Goal: Understand process/instructions: Learn how to perform a task or action

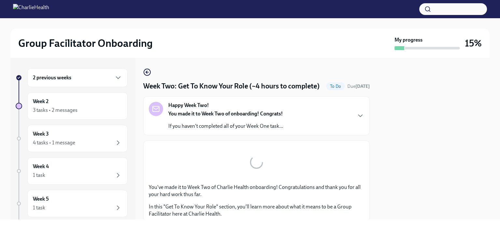
click at [64, 79] on h6 "2 previous weeks" at bounding box center [52, 77] width 38 height 7
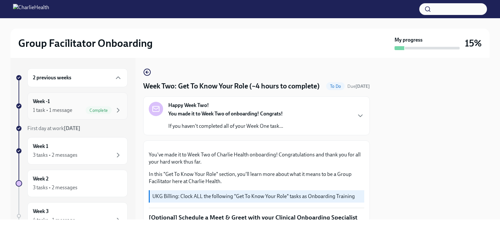
click at [72, 107] on div "1 task • 1 message" at bounding box center [52, 110] width 39 height 7
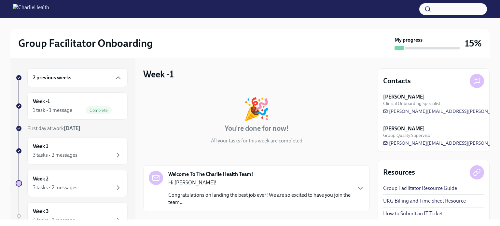
scroll to position [59, 0]
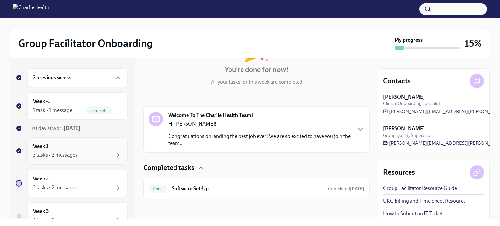
click at [80, 148] on div "Week 1 3 tasks • 2 messages" at bounding box center [77, 151] width 89 height 16
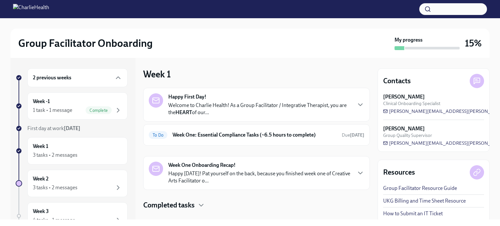
scroll to position [11, 0]
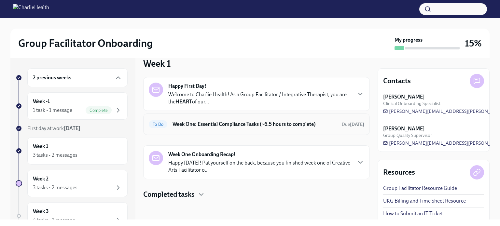
click at [220, 127] on h6 "Week One: Essential Compliance Tasks (~6.5 hours to complete)" at bounding box center [255, 124] width 164 height 7
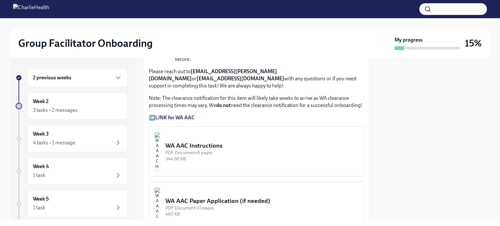
scroll to position [537, 0]
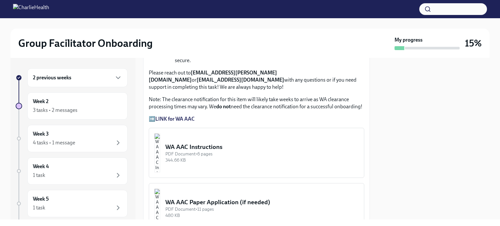
click at [160, 137] on img "button" at bounding box center [157, 153] width 6 height 39
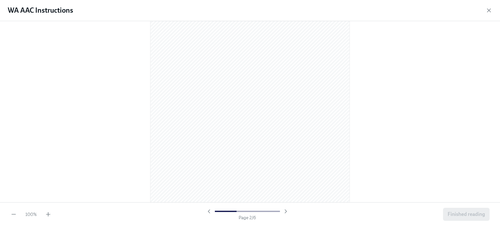
scroll to position [339, 0]
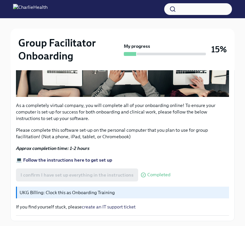
scroll to position [271, 0]
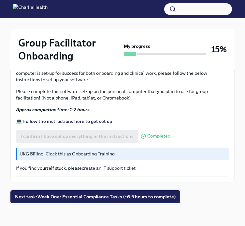
click at [115, 196] on span "Next task : Week One: Essential Compliance Tasks (~6.5 hours to complete)" at bounding box center [95, 197] width 161 height 7
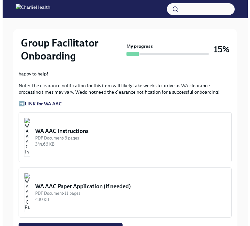
scroll to position [558, 0]
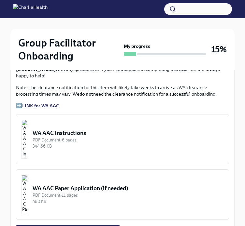
click at [89, 129] on div "WA AAC Instructions" at bounding box center [128, 133] width 191 height 8
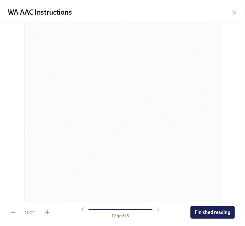
scroll to position [1349, 0]
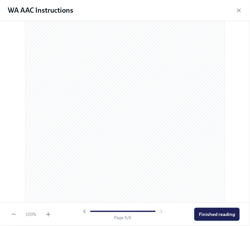
click at [220, 215] on span "Finished reading" at bounding box center [217, 214] width 36 height 7
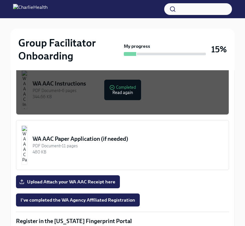
scroll to position [610, 0]
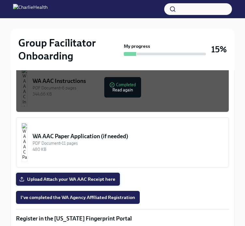
click at [98, 176] on span "Upload Attach your WA AAC Receipt here" at bounding box center [68, 179] width 95 height 7
click at [0, 0] on input "Upload Attach your WA AAC Receipt here" at bounding box center [0, 0] width 0 height 0
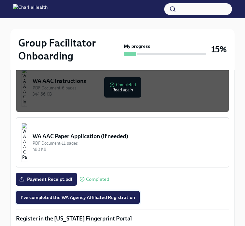
click at [115, 194] on span "I've completed the WA Agency Affiliated Registration" at bounding box center [78, 197] width 115 height 7
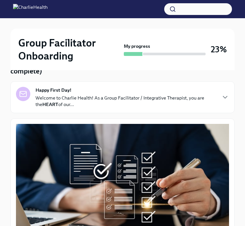
scroll to position [0, 0]
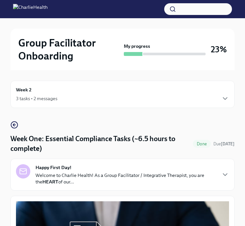
click at [217, 101] on div "3 tasks • 2 messages" at bounding box center [122, 99] width 213 height 8
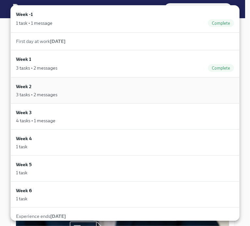
click at [171, 91] on div "Week 2 3 tasks • 2 messages" at bounding box center [125, 90] width 218 height 15
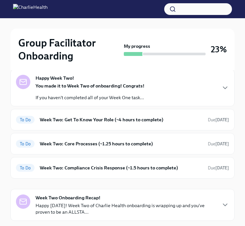
scroll to position [72, 0]
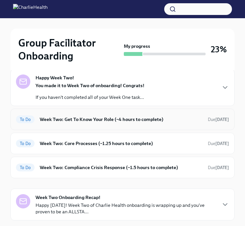
click at [121, 117] on h6 "Week Two: Get To Know Your Role (~4 hours to complete)" at bounding box center [121, 119] width 163 height 7
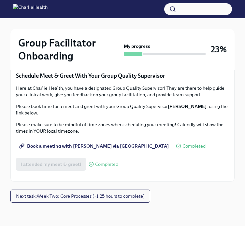
scroll to position [566, 0]
click at [123, 40] on span "Complete this form to schedule your integrative observations" at bounding box center [90, 36] width 138 height 7
